Goal: Task Accomplishment & Management: Manage account settings

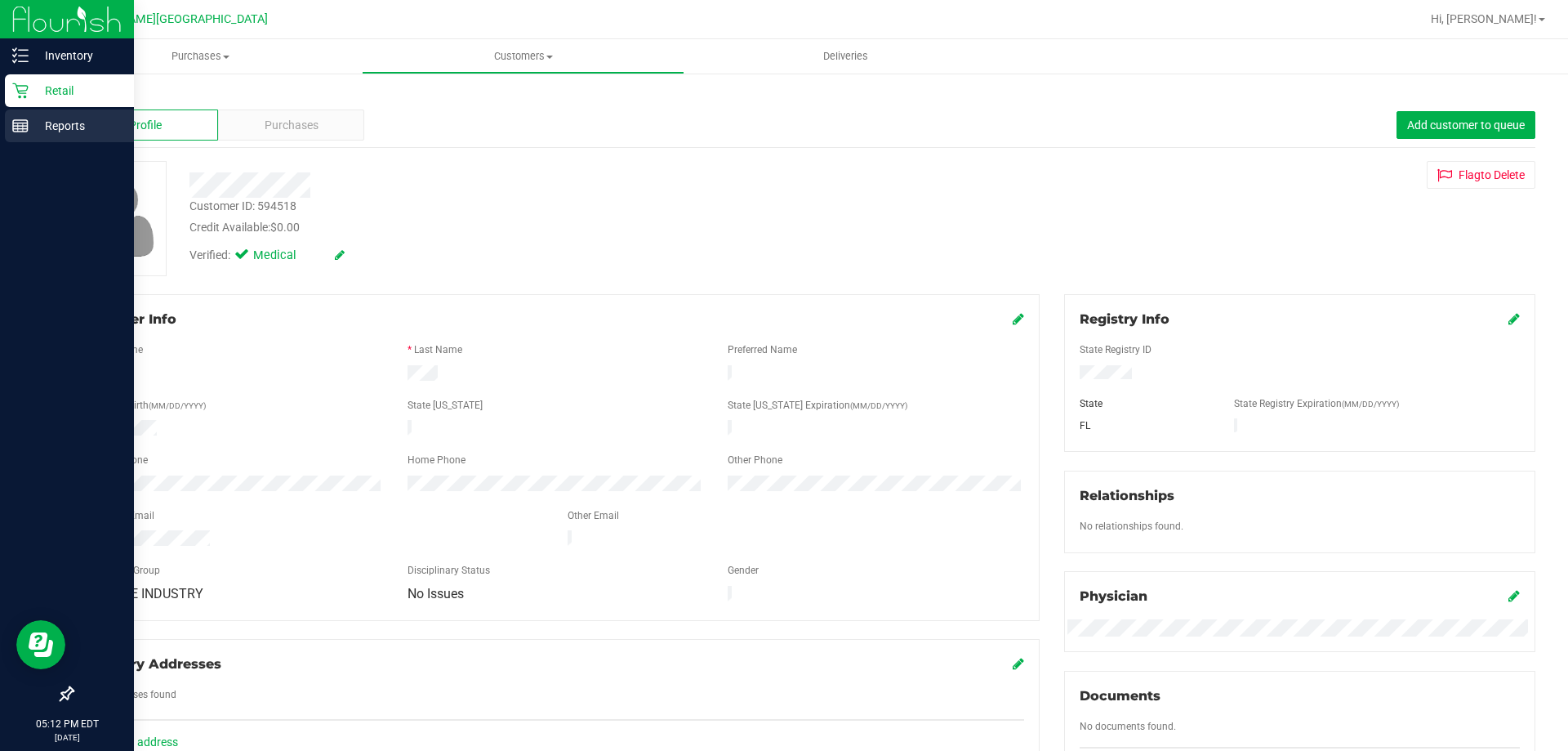
click at [62, 129] on p "Reports" at bounding box center [78, 126] width 98 height 20
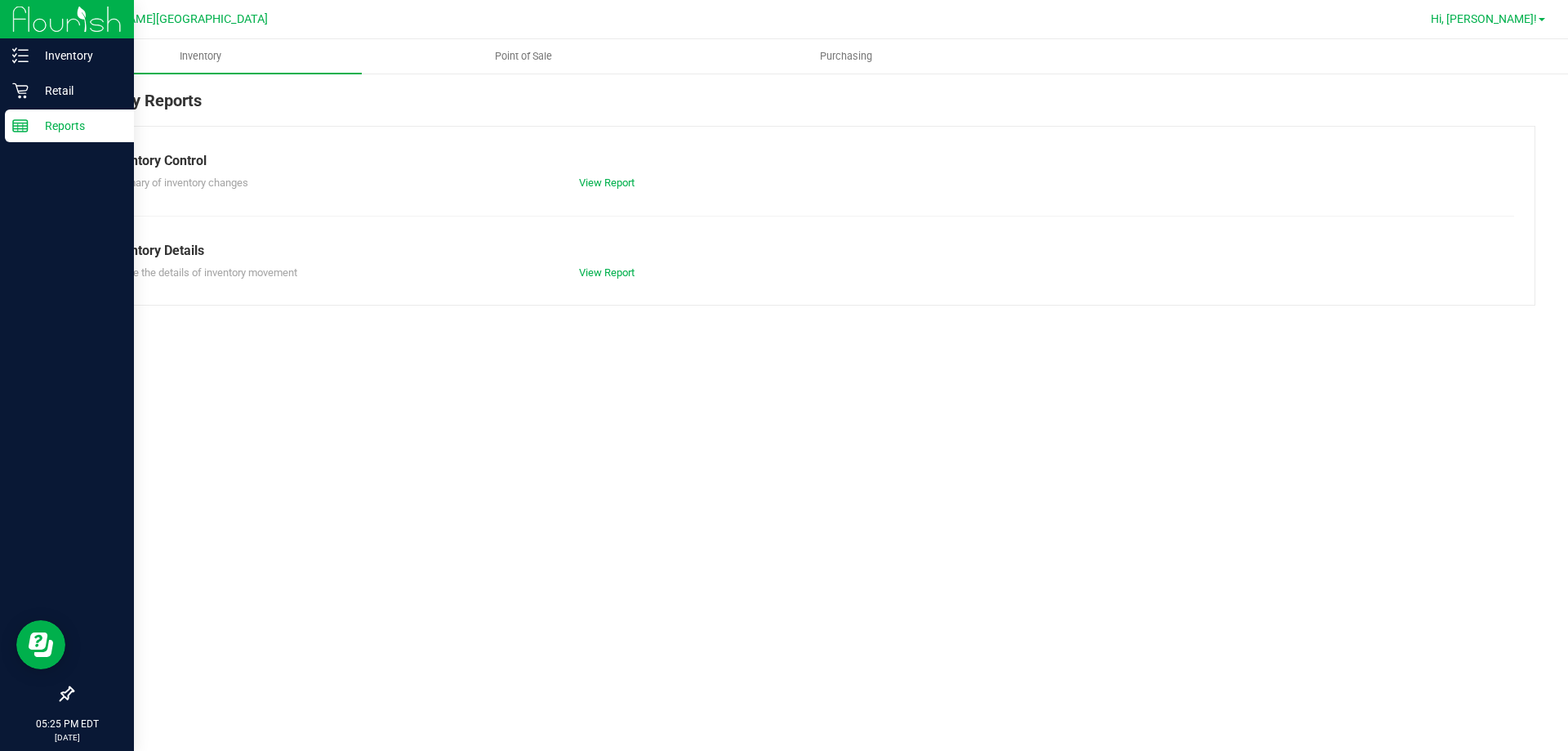
click at [1507, 25] on span "Hi, [PERSON_NAME]!" at bounding box center [1484, 19] width 106 height 13
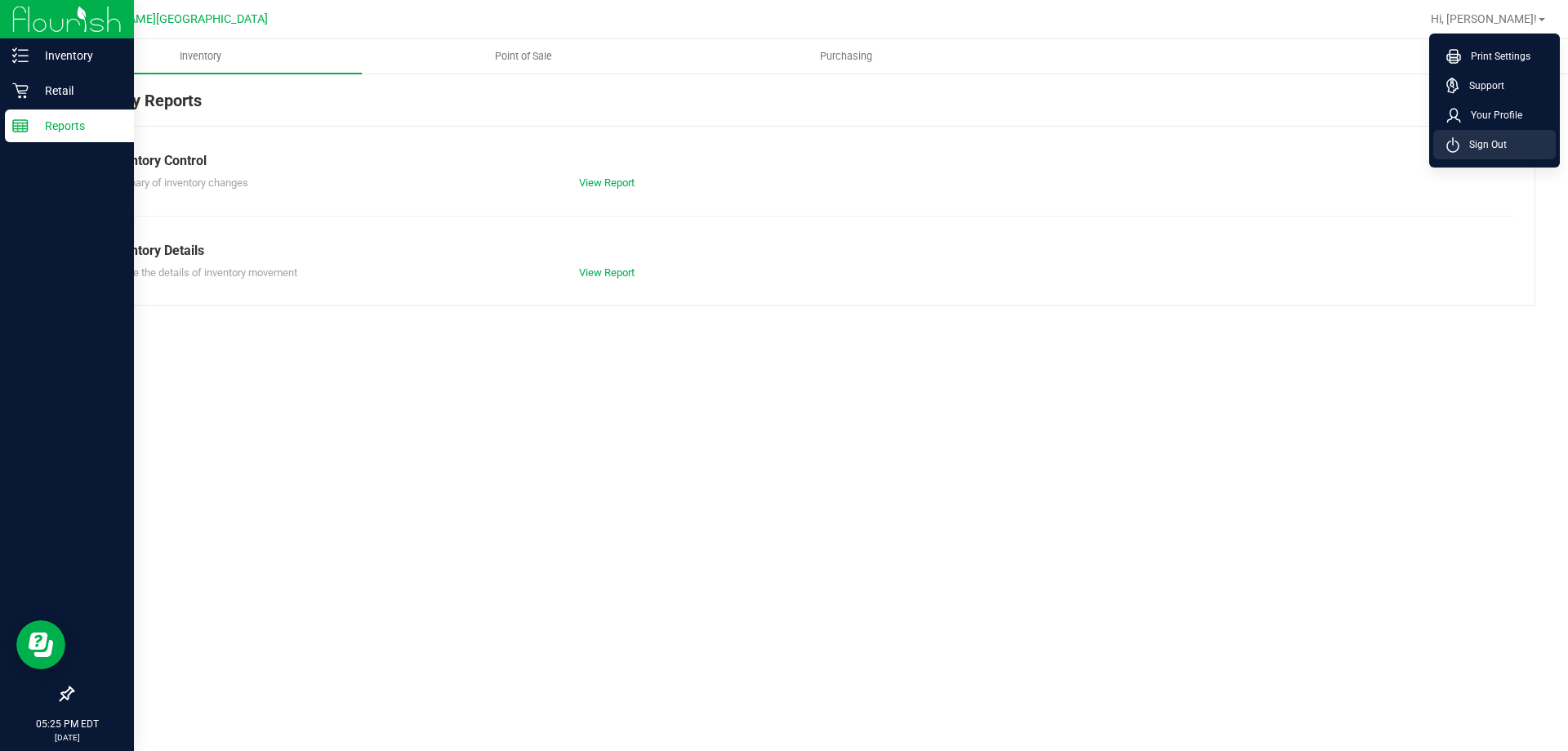
click at [1475, 150] on span "Sign Out" at bounding box center [1483, 144] width 47 height 16
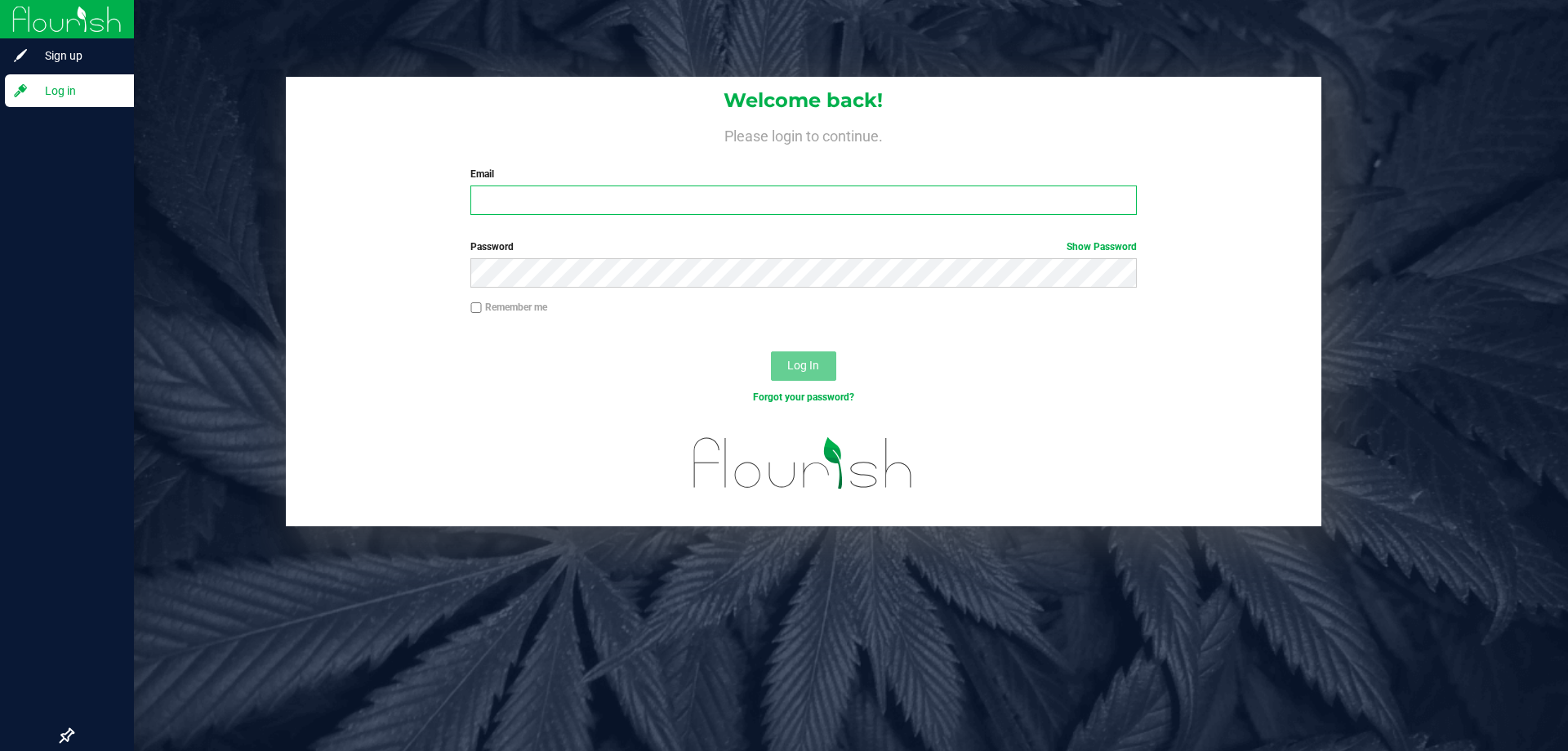
click at [991, 199] on input "Email" at bounding box center [803, 200] width 666 height 29
type input "[EMAIL_ADDRESS][DOMAIN_NAME]"
click at [771, 351] on button "Log In" at bounding box center [803, 365] width 65 height 29
